Goal: Information Seeking & Learning: Check status

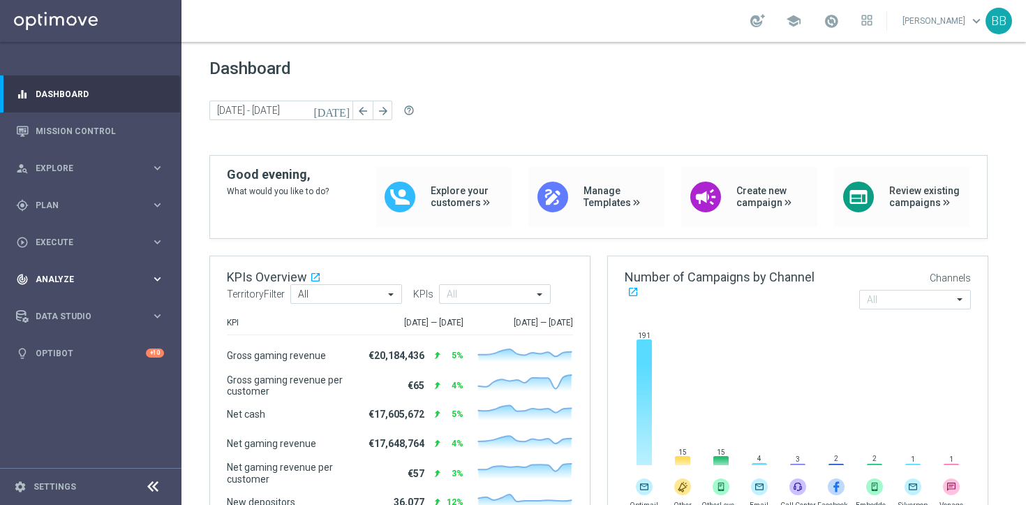
click at [75, 273] on div "track_changes Analyze" at bounding box center [83, 279] width 135 height 13
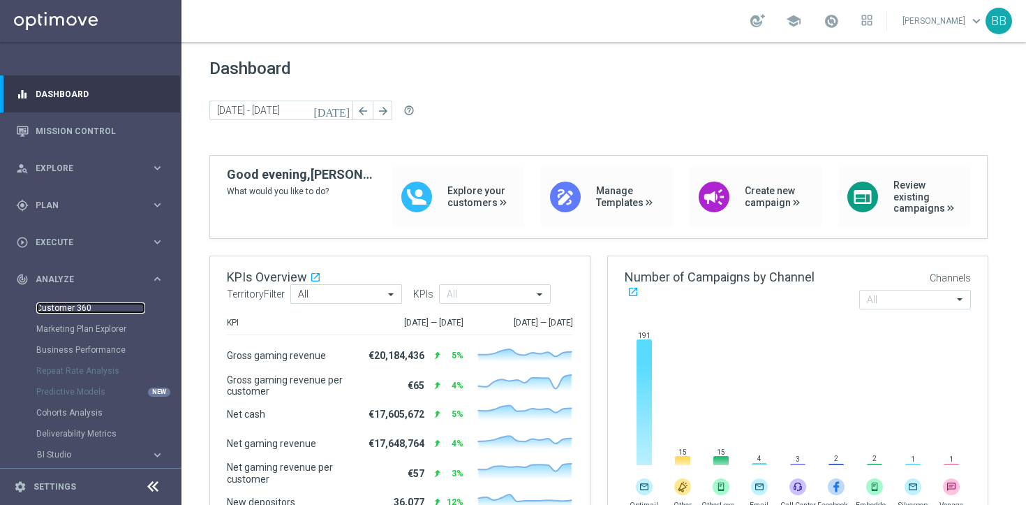
click at [75, 304] on link "Customer 360" at bounding box center [90, 307] width 109 height 11
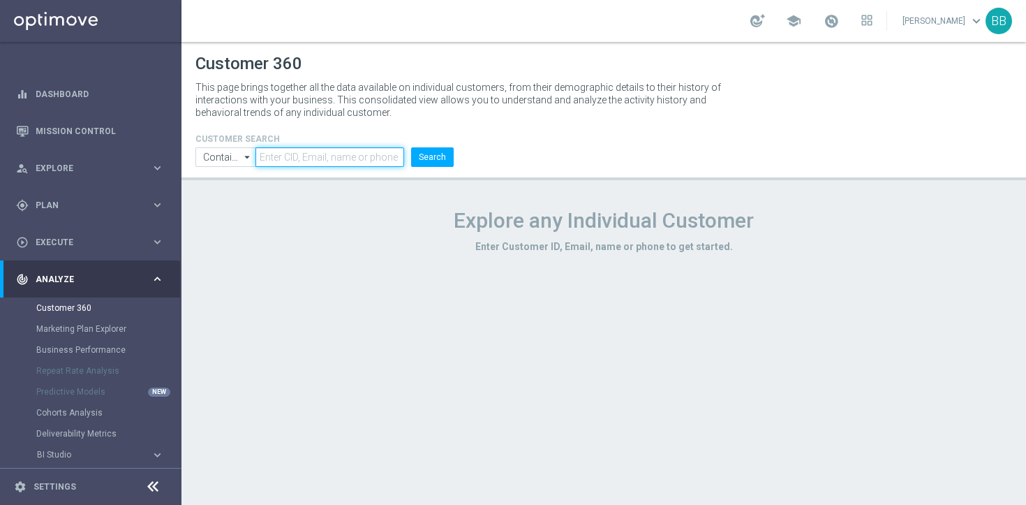
click at [324, 159] on input "text" at bounding box center [329, 157] width 149 height 20
paste input "225038382"
type input "225038382"
click at [430, 157] on button "Search" at bounding box center [432, 157] width 43 height 20
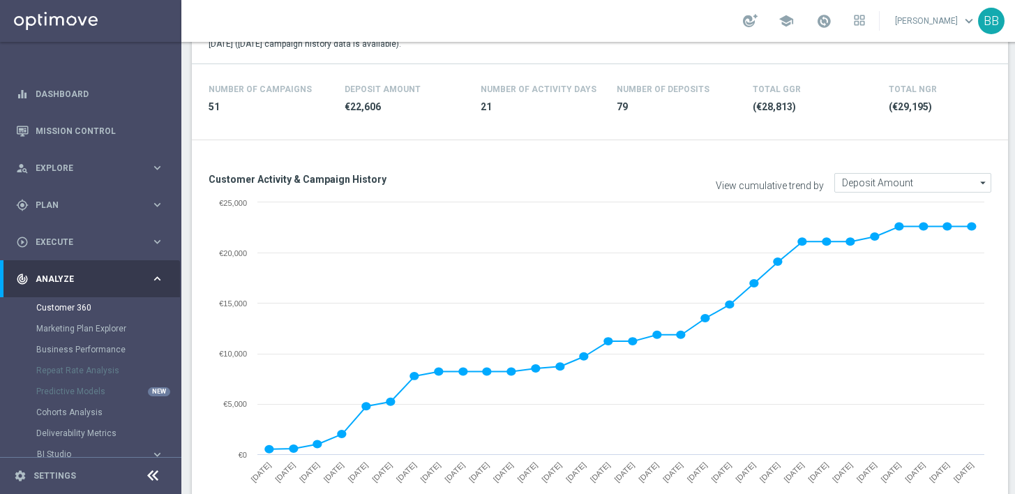
scroll to position [452, 0]
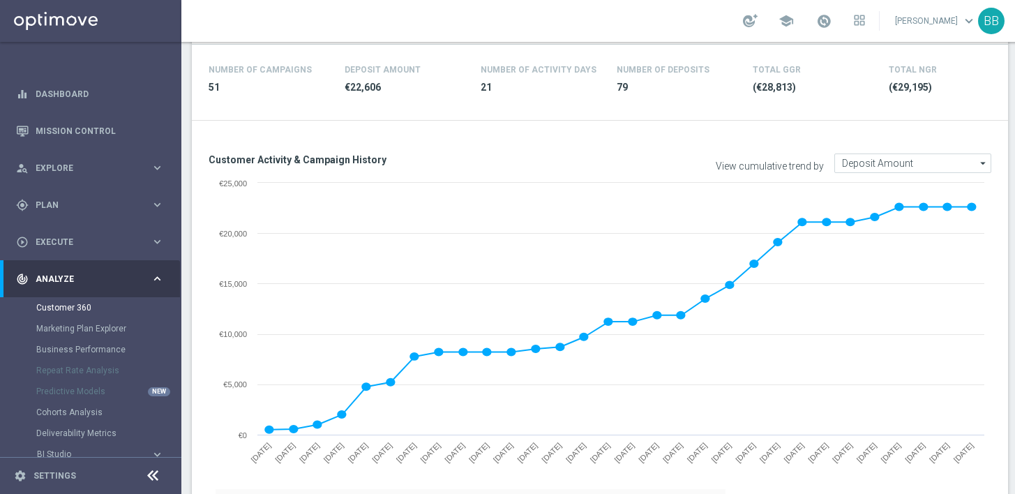
click at [989, 161] on icon "arrow_drop_down" at bounding box center [984, 163] width 14 height 18
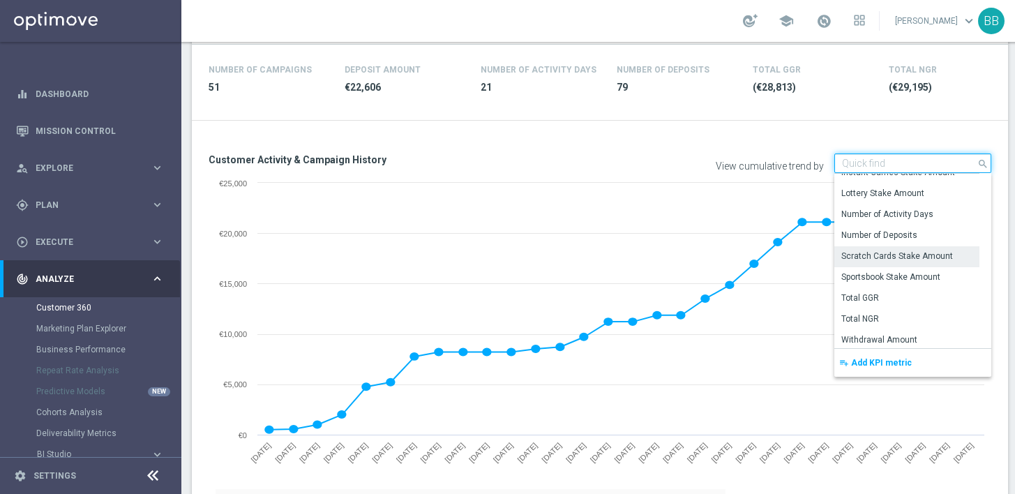
scroll to position [98, 0]
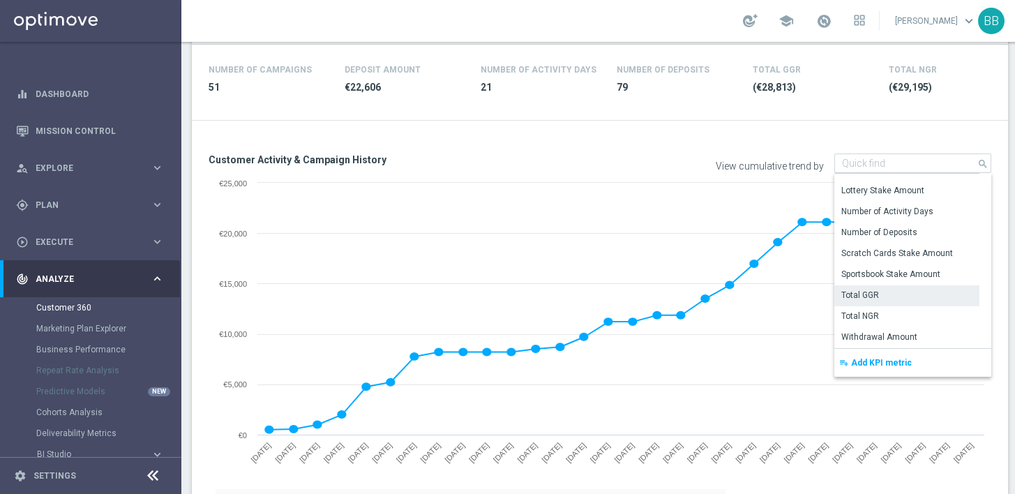
click at [892, 288] on div "Total GGR" at bounding box center [907, 295] width 145 height 20
type input "Total GGR"
